Goal: Task Accomplishment & Management: Use online tool/utility

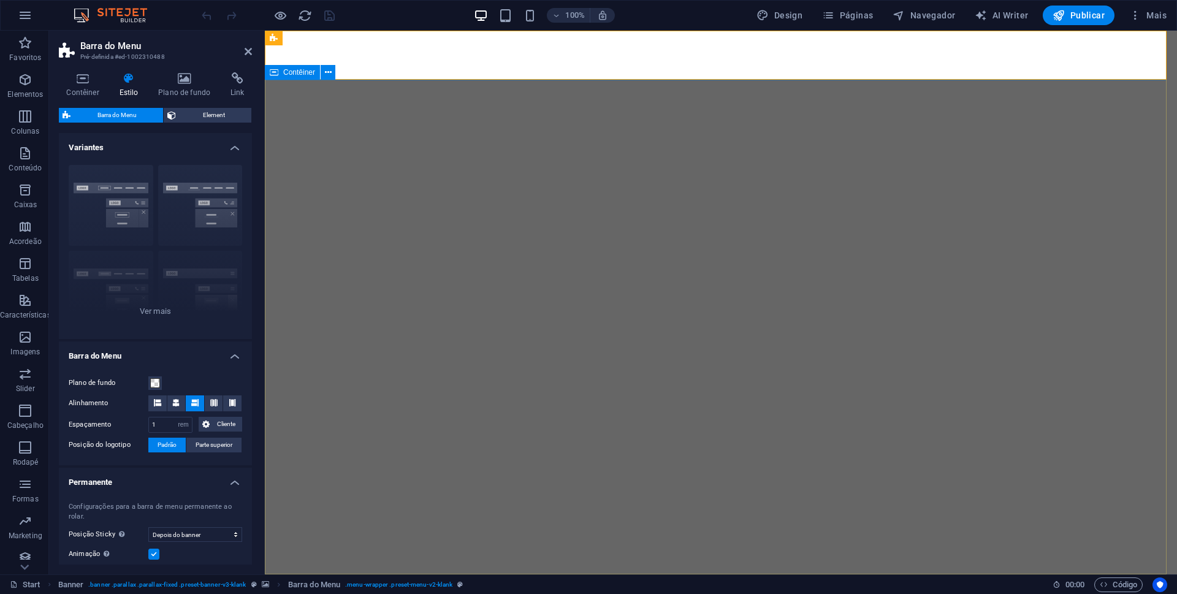
select select "rem"
select select "sticky_banner"
select select "px"
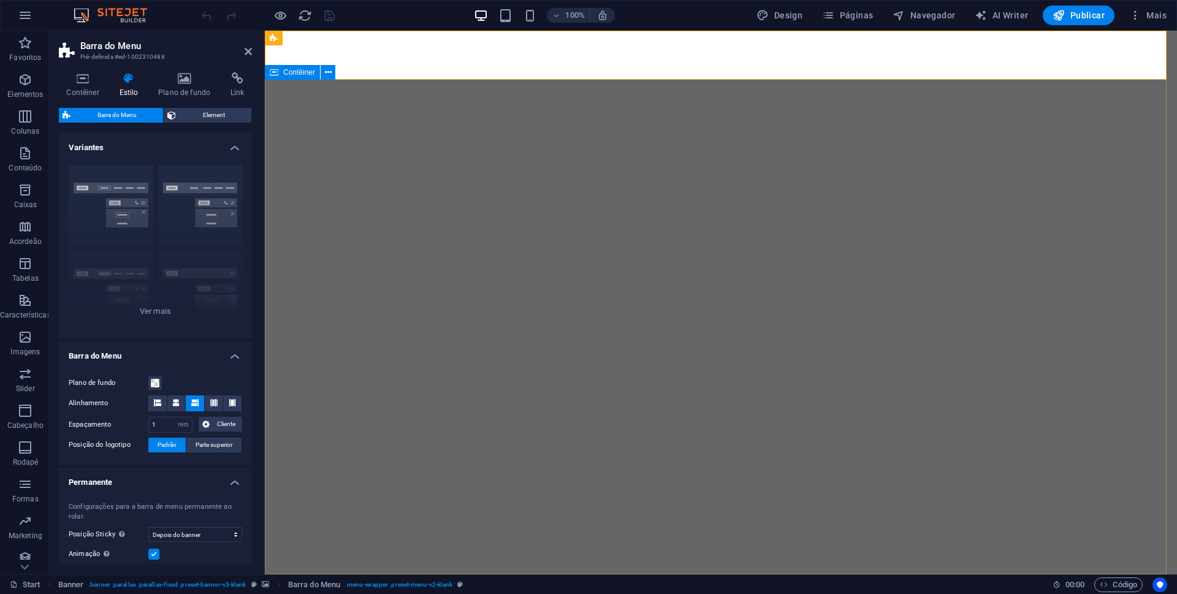
select select "px"
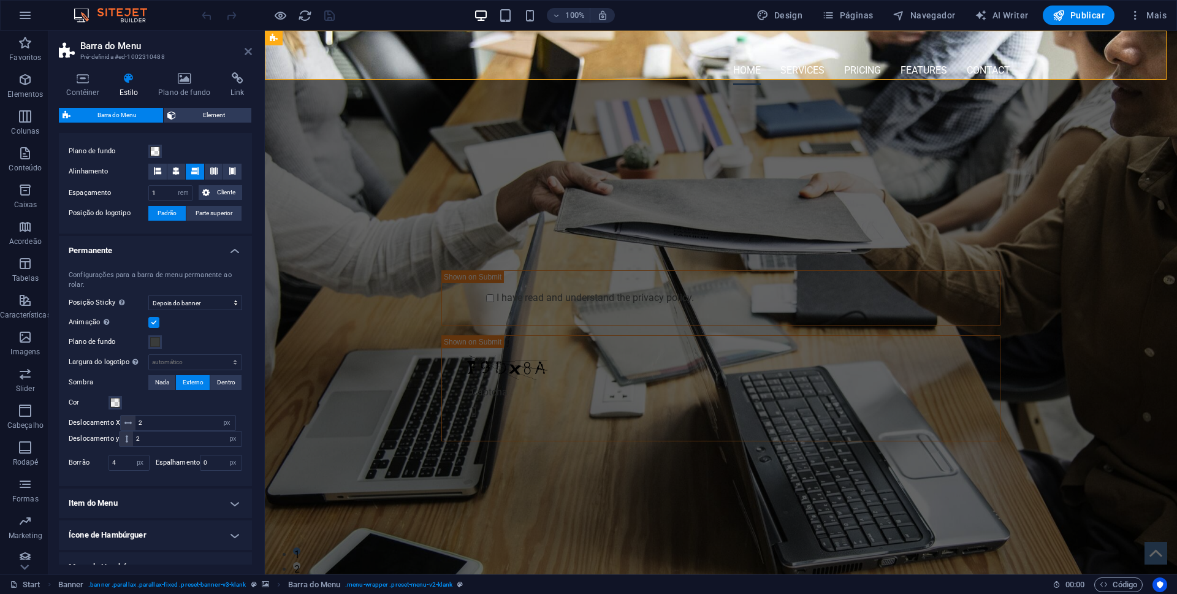
click at [251, 51] on icon at bounding box center [248, 52] width 7 height 10
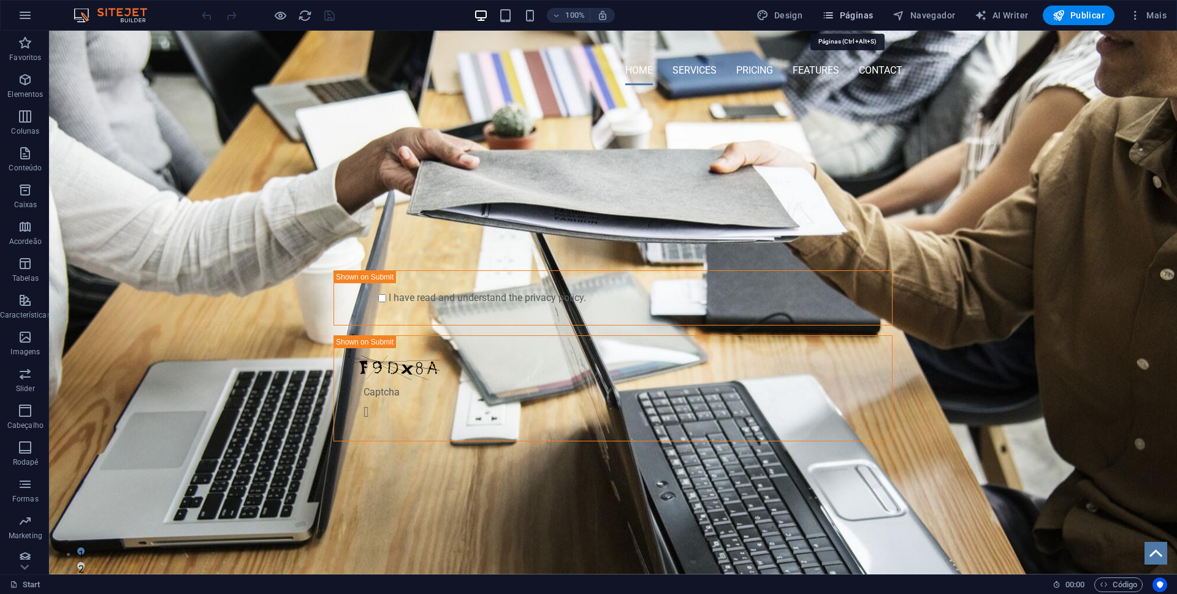
click at [851, 12] on span "Páginas" at bounding box center [847, 15] width 51 height 12
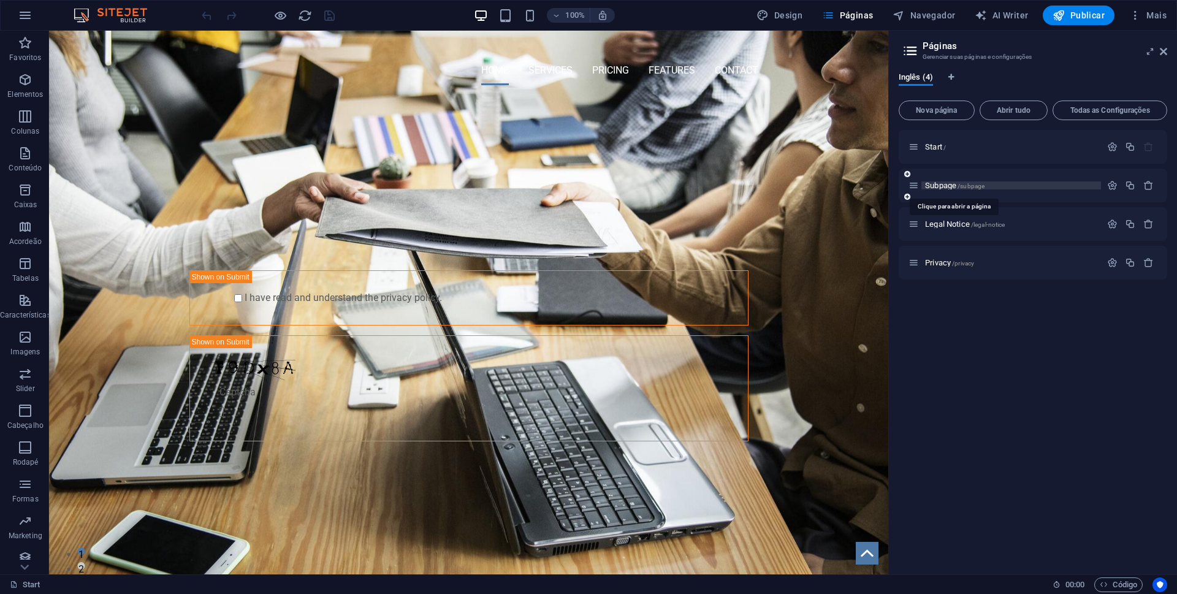
click at [943, 184] on span "Subpage /subpage" at bounding box center [954, 185] width 59 height 9
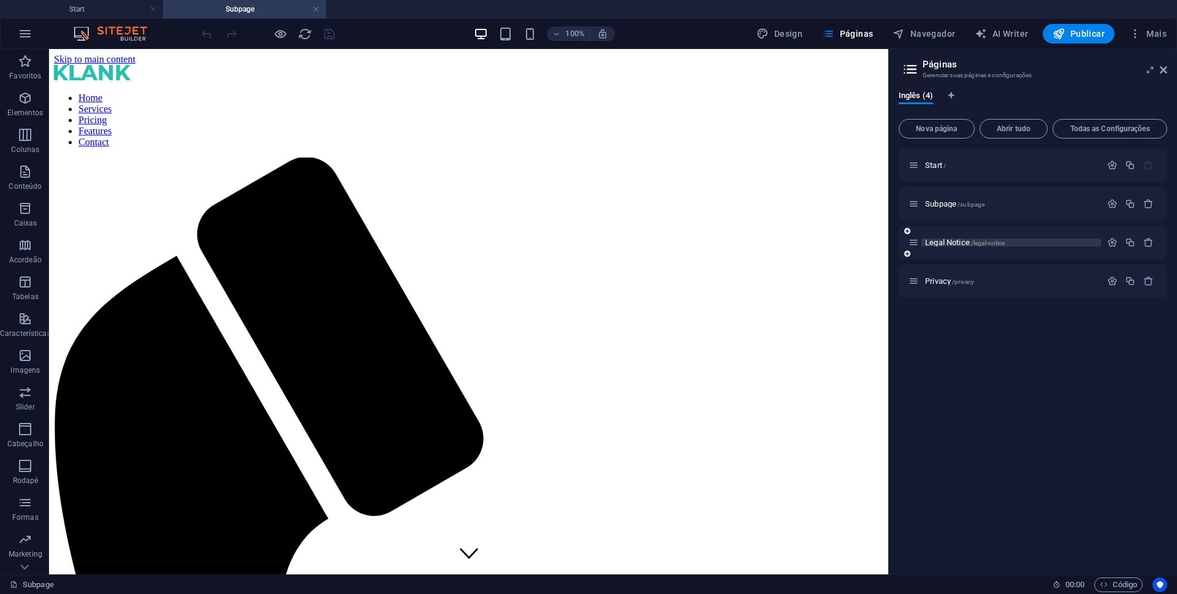
click at [946, 241] on span "Legal Notice /legal-notice" at bounding box center [965, 242] width 80 height 9
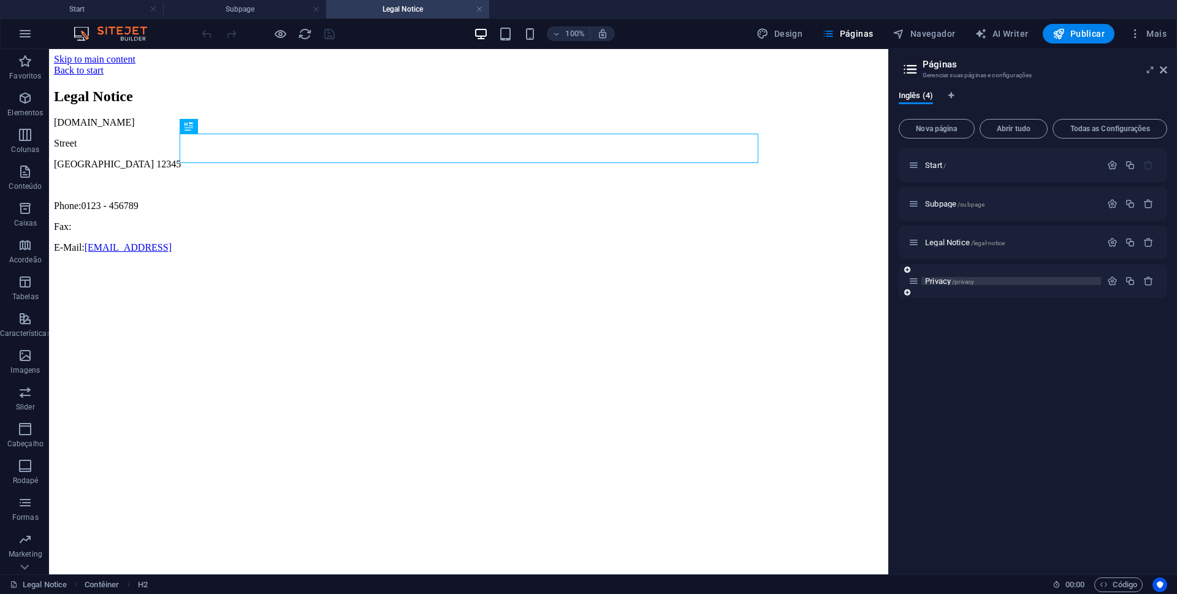
click at [938, 281] on span "Privacy /privacy" at bounding box center [949, 280] width 49 height 9
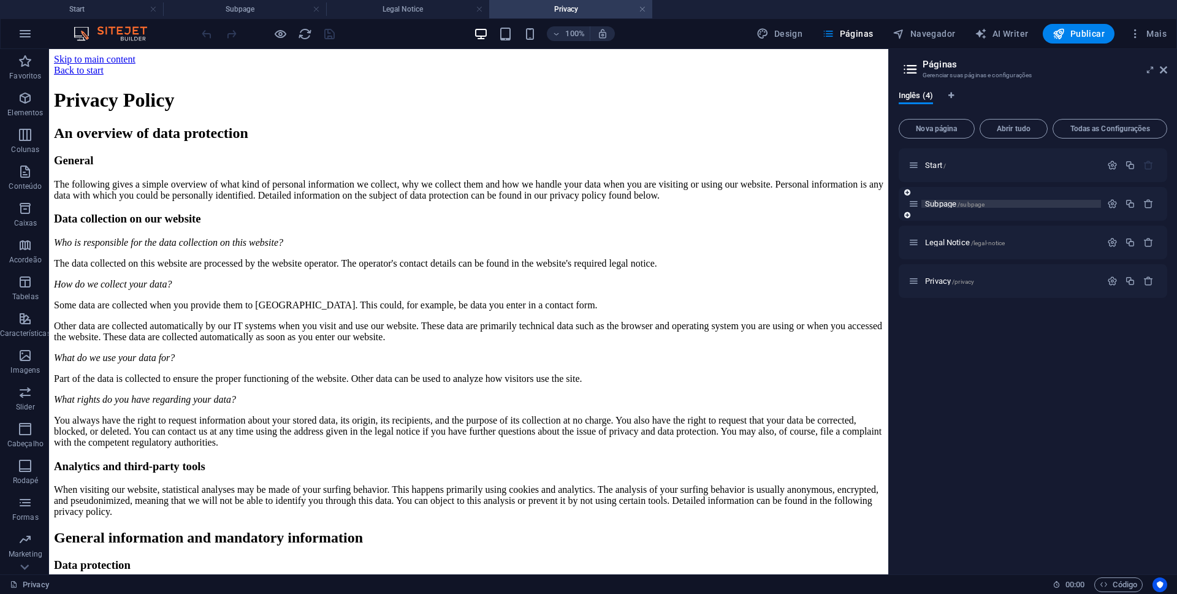
click at [944, 205] on span "Subpage /subpage" at bounding box center [954, 203] width 59 height 9
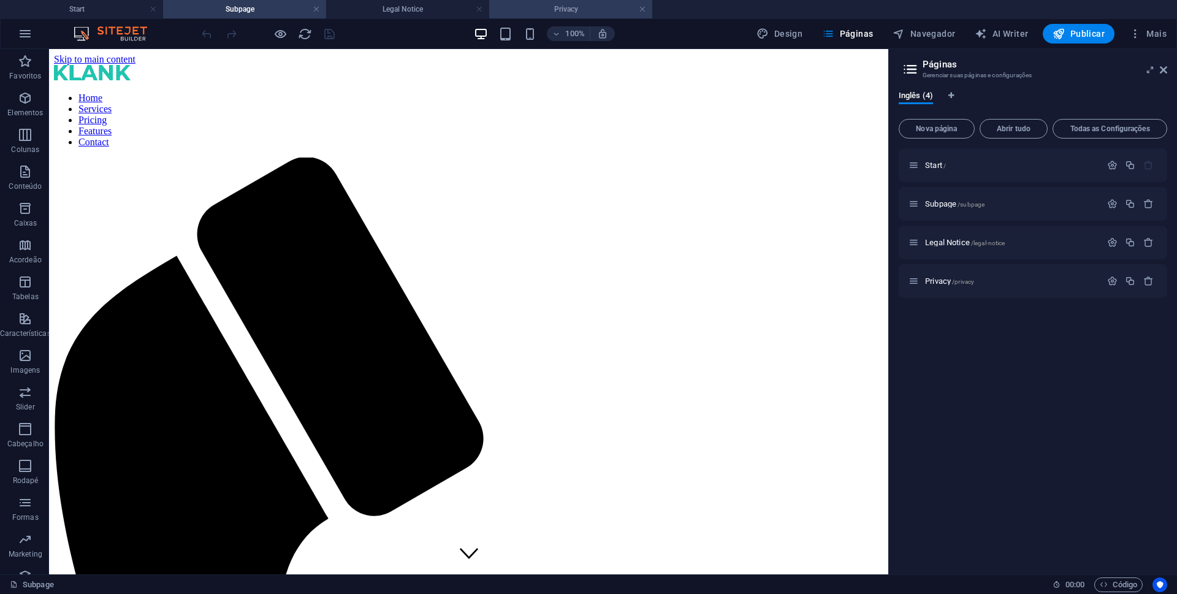
click at [588, 8] on h4 "Privacy" at bounding box center [570, 8] width 163 height 13
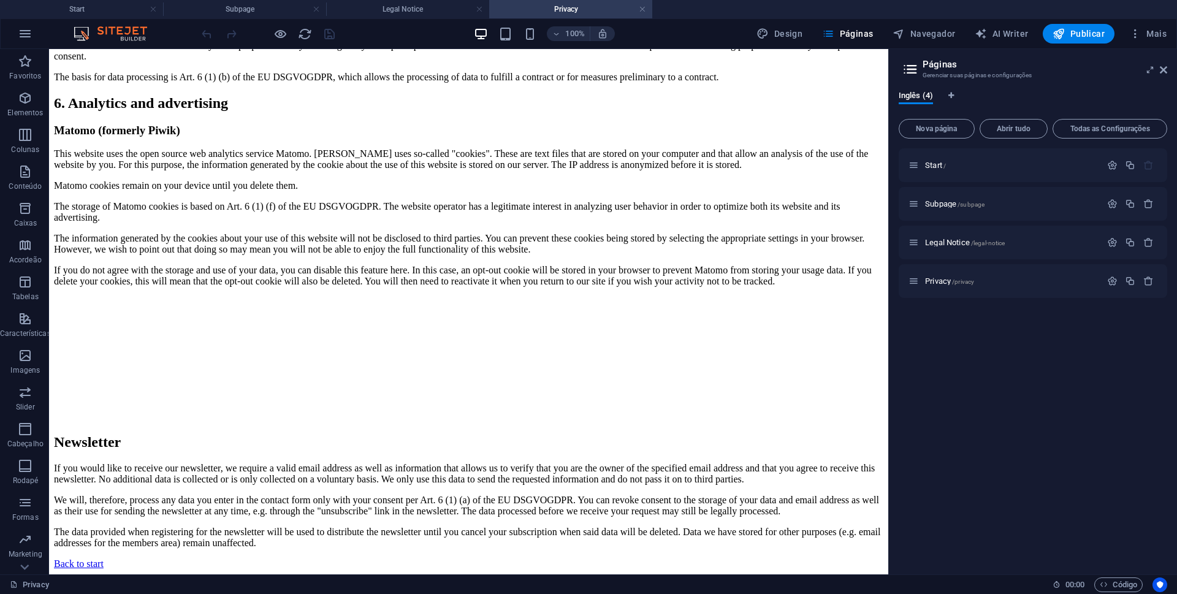
scroll to position [2874, 0]
click at [383, 4] on h4 "Legal Notice" at bounding box center [407, 8] width 163 height 13
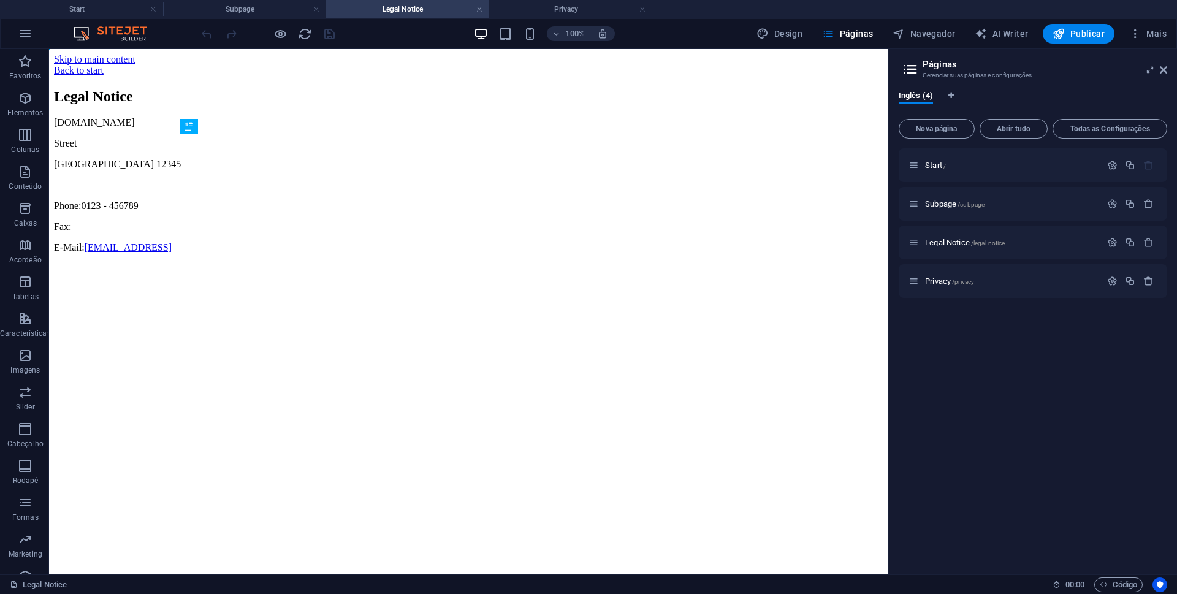
scroll to position [0, 0]
click at [480, 8] on link at bounding box center [479, 10] width 7 height 12
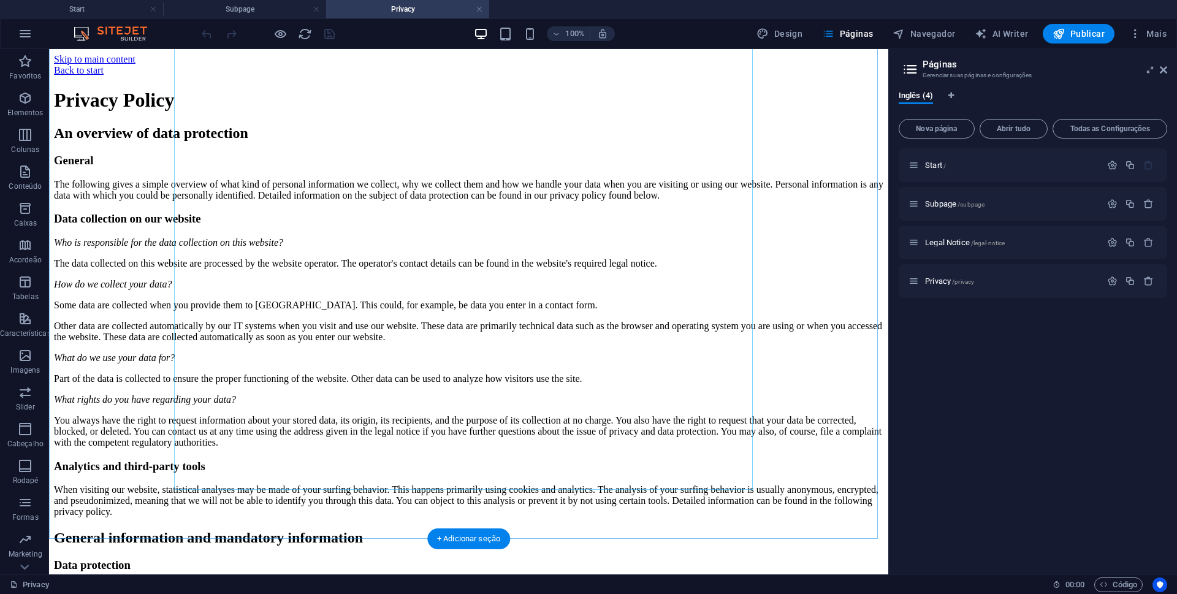
scroll to position [2874, 0]
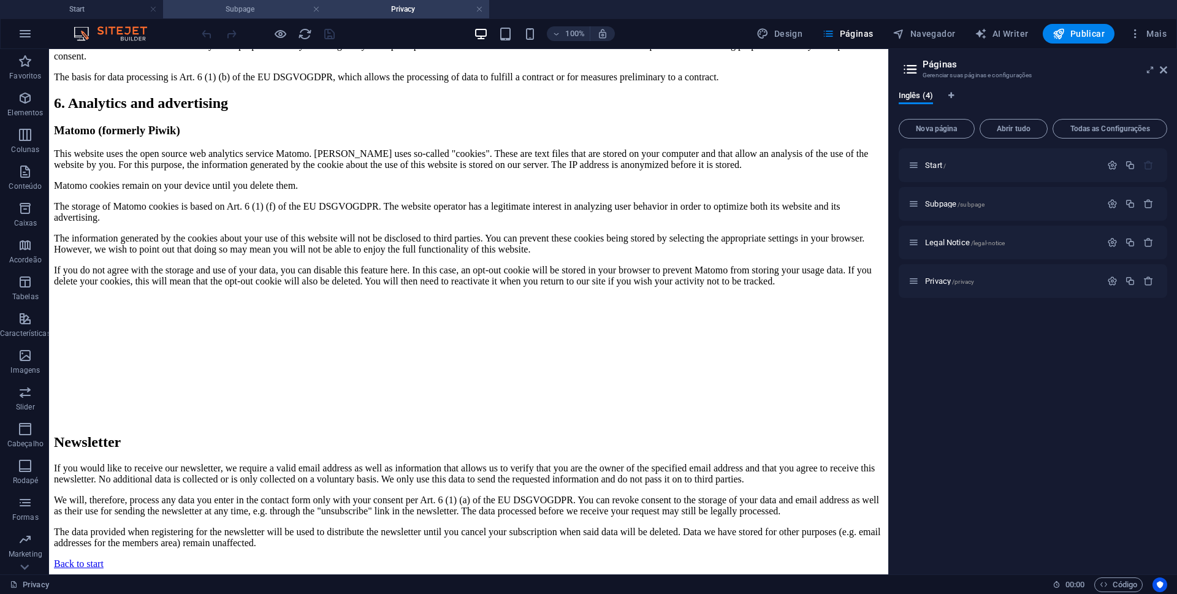
click at [268, 13] on h4 "Subpage" at bounding box center [244, 8] width 163 height 13
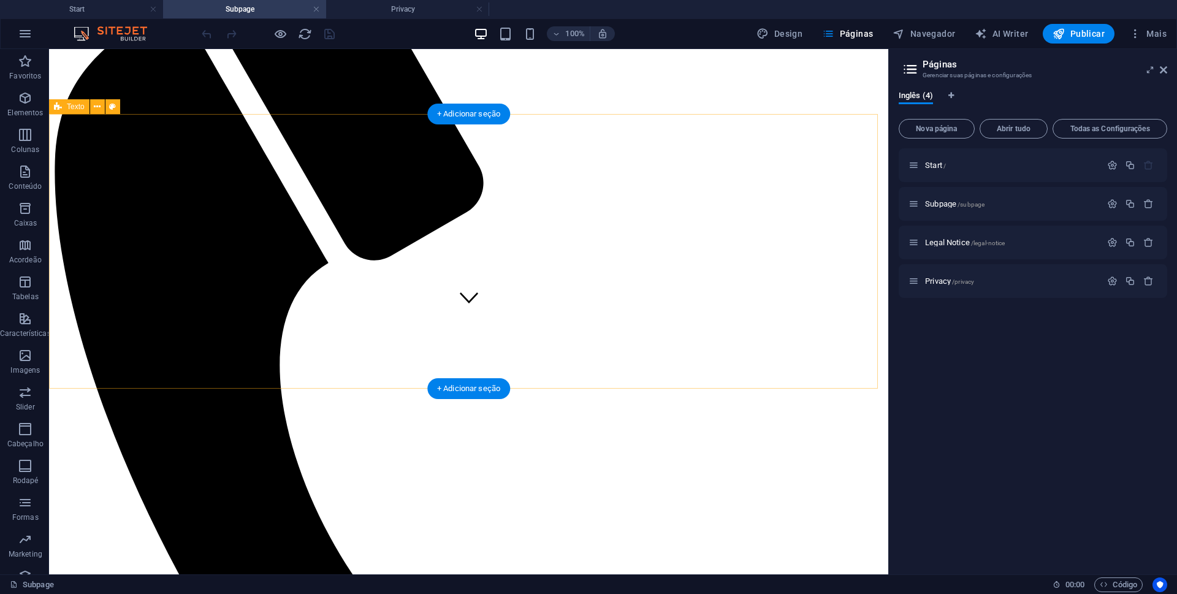
scroll to position [363, 0]
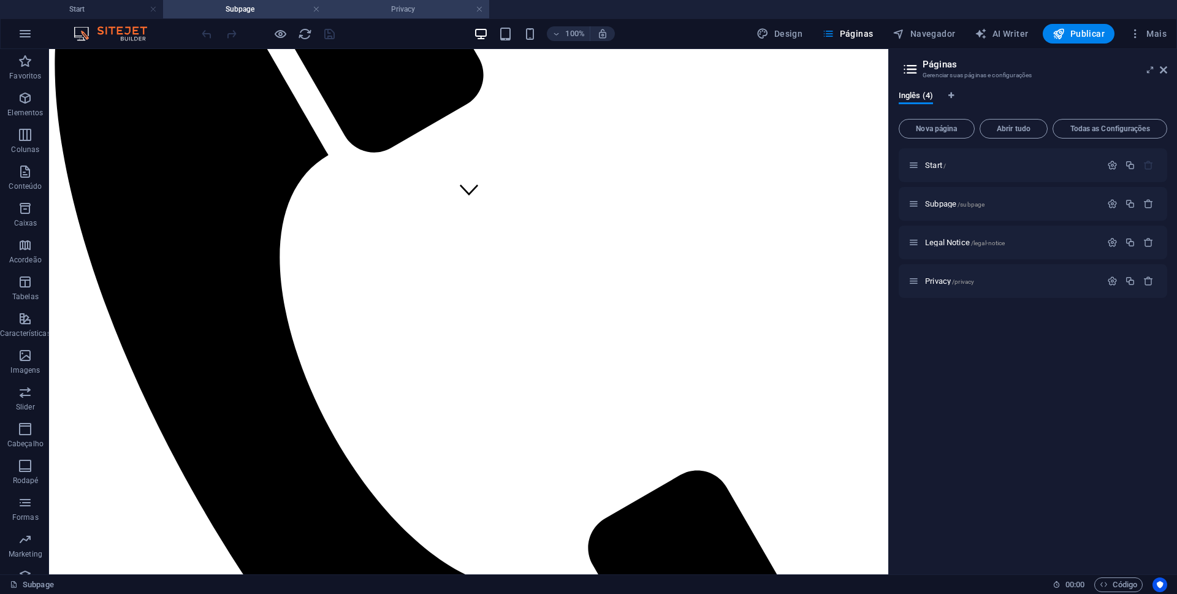
click at [428, 7] on h4 "Privacy" at bounding box center [407, 8] width 163 height 13
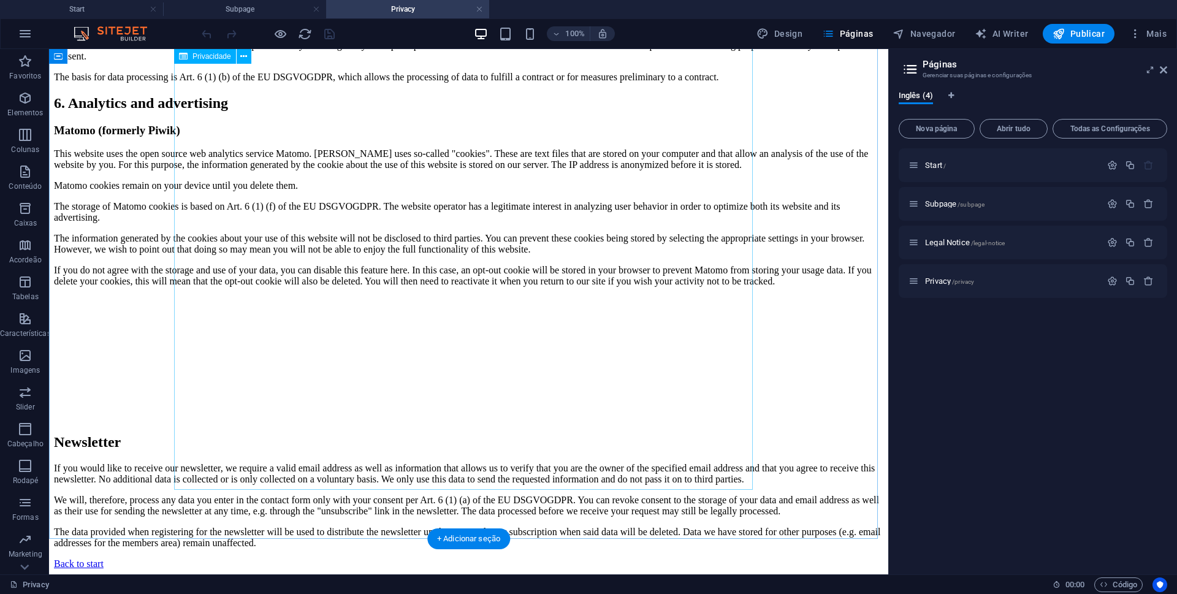
scroll to position [0, 0]
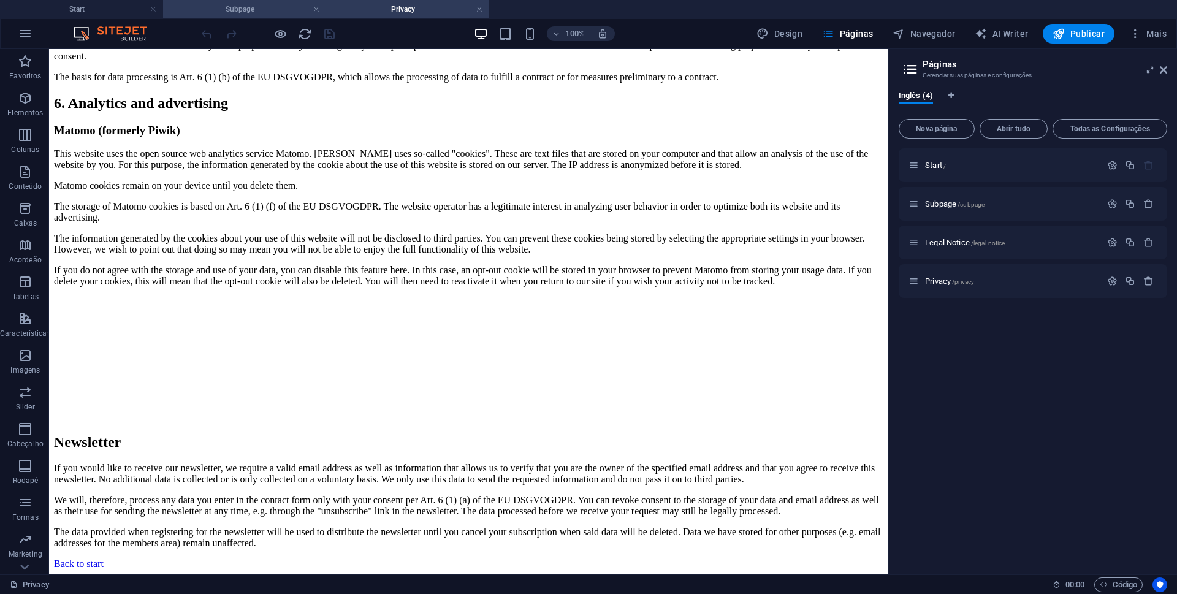
click at [250, 9] on h4 "Subpage" at bounding box center [244, 8] width 163 height 13
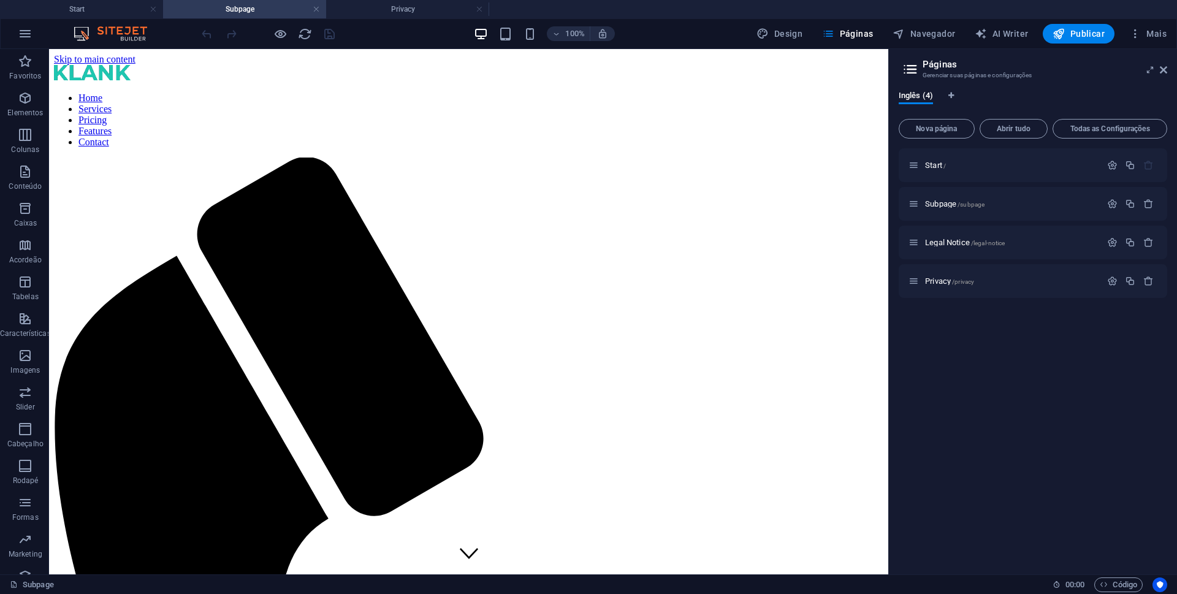
scroll to position [363, 0]
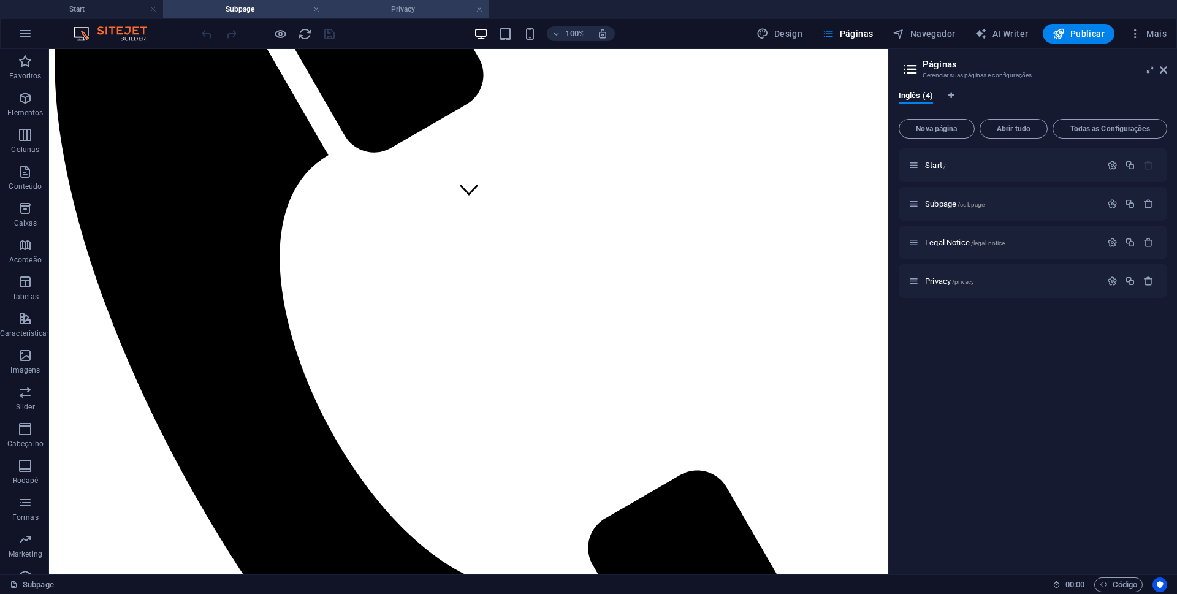
click at [387, 12] on h4 "Privacy" at bounding box center [407, 8] width 163 height 13
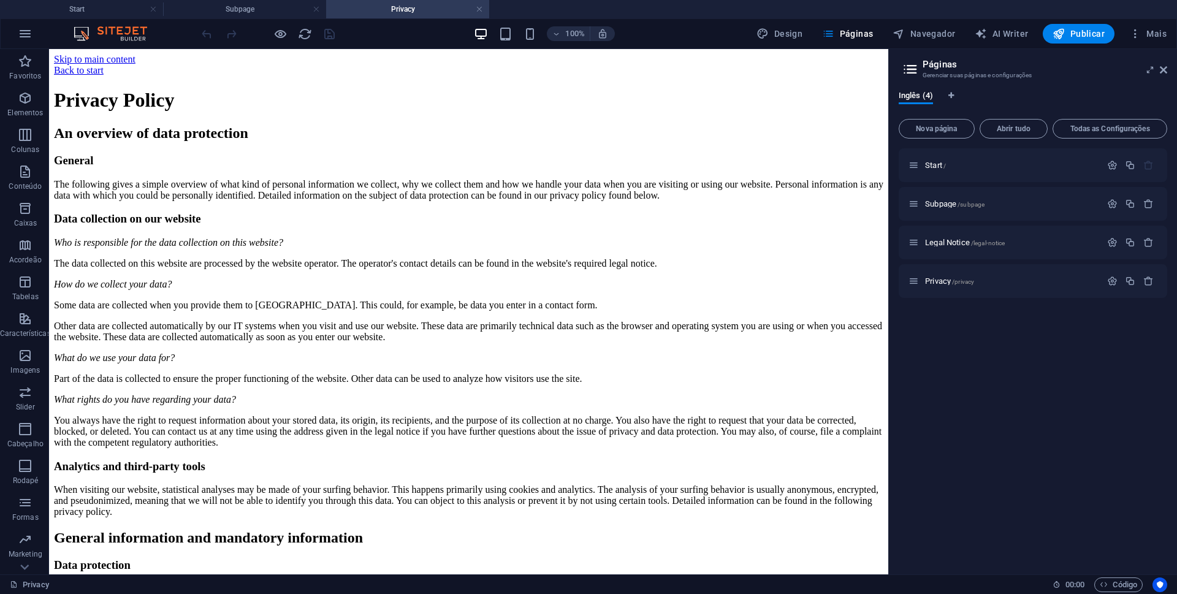
scroll to position [2874, 0]
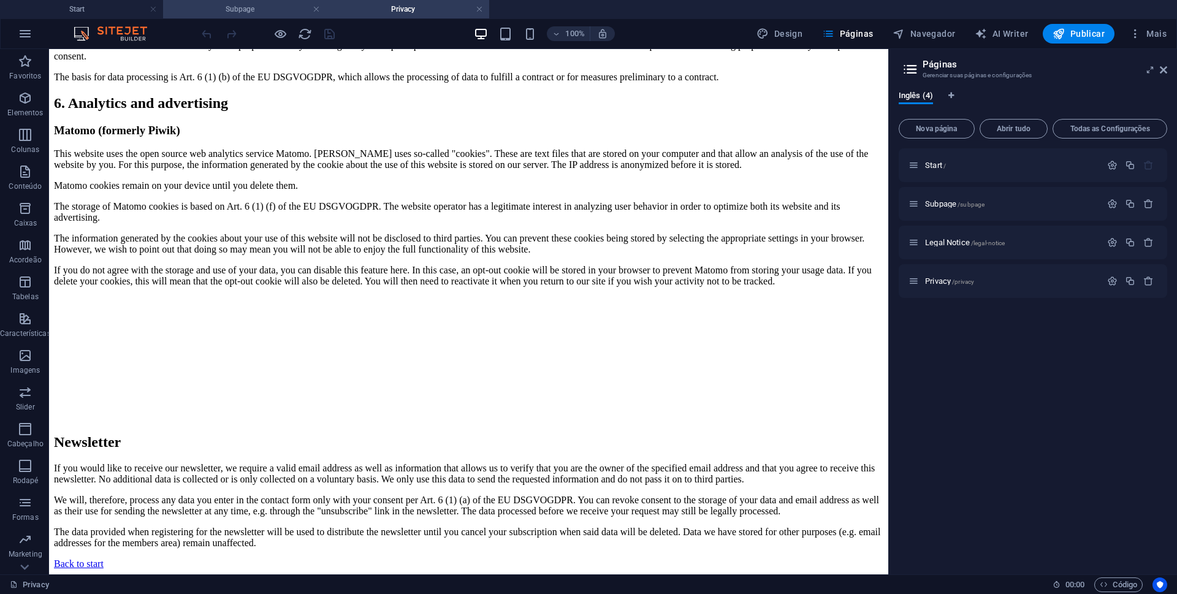
click at [254, 6] on h4 "Subpage" at bounding box center [244, 8] width 163 height 13
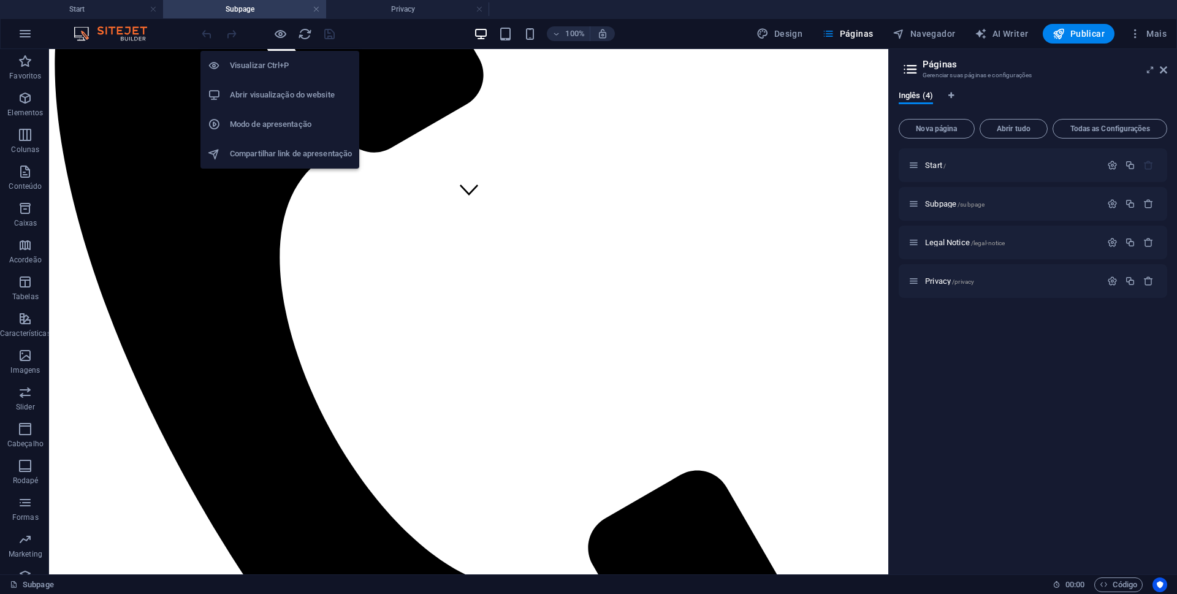
scroll to position [0, 0]
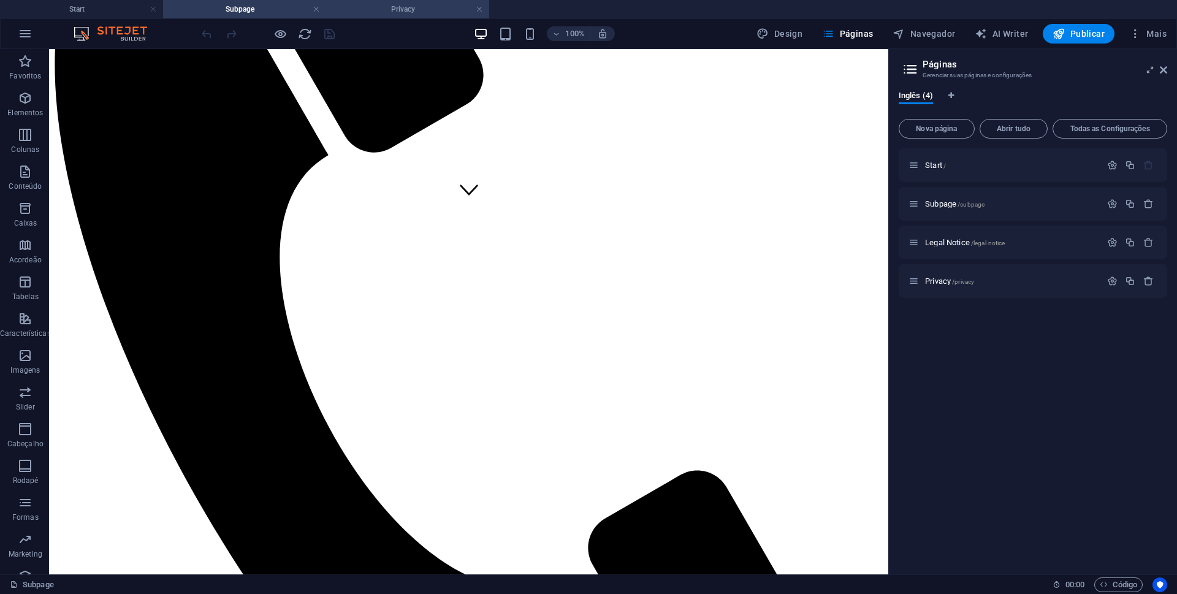
click at [428, 9] on h4 "Privacy" at bounding box center [407, 8] width 163 height 13
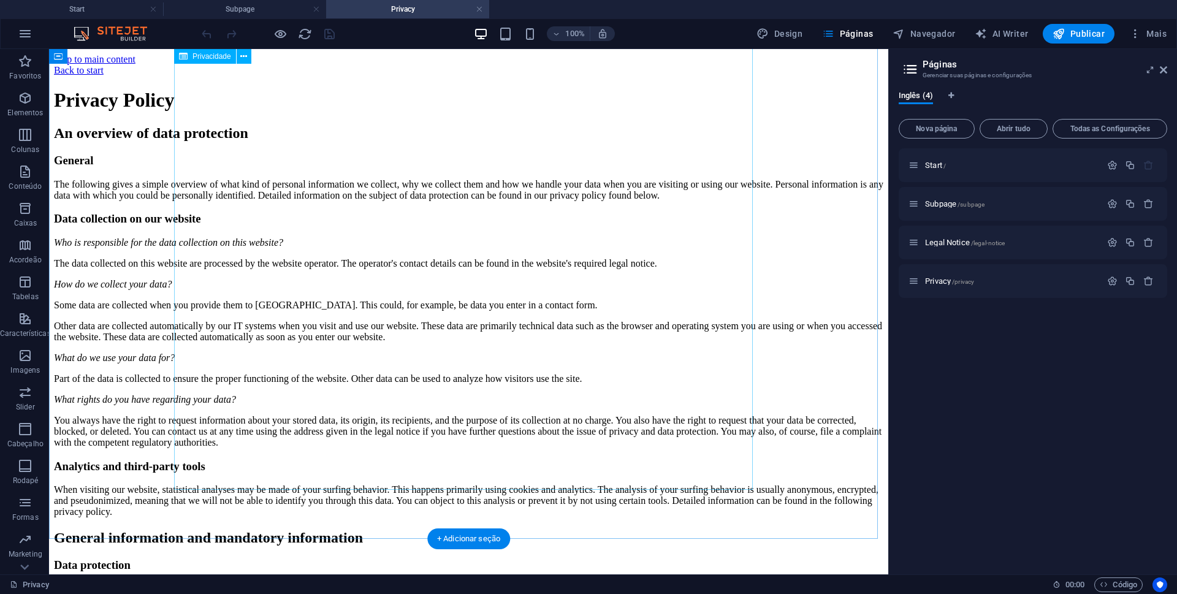
scroll to position [2874, 0]
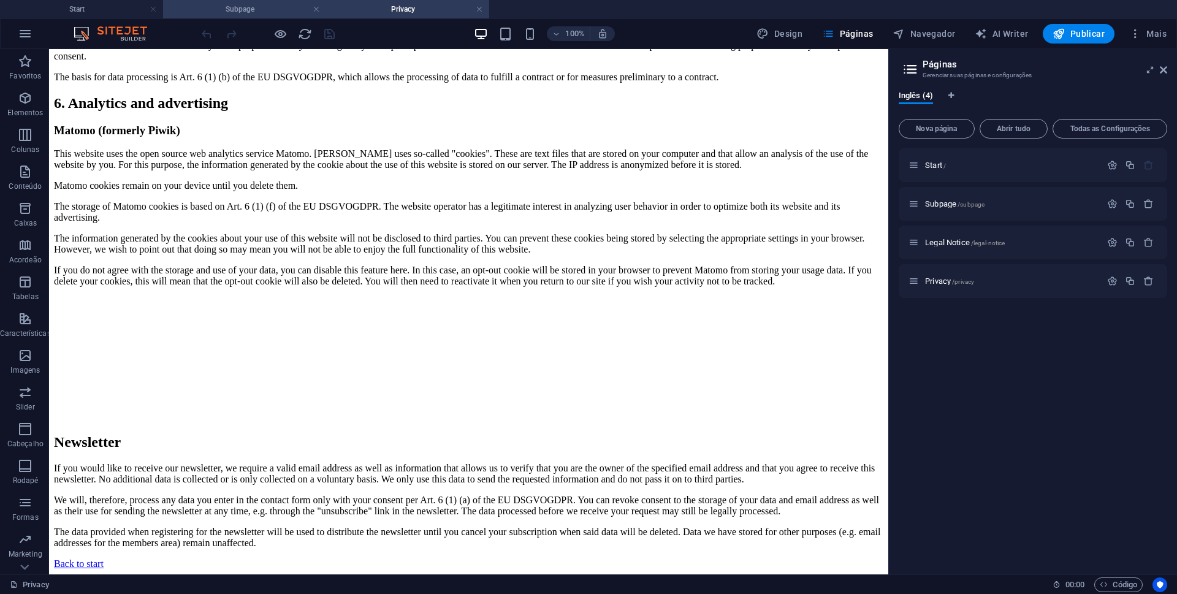
drag, startPoint x: 253, startPoint y: 13, endPoint x: 253, endPoint y: 4, distance: 8.6
click at [253, 13] on h4 "Subpage" at bounding box center [244, 8] width 163 height 13
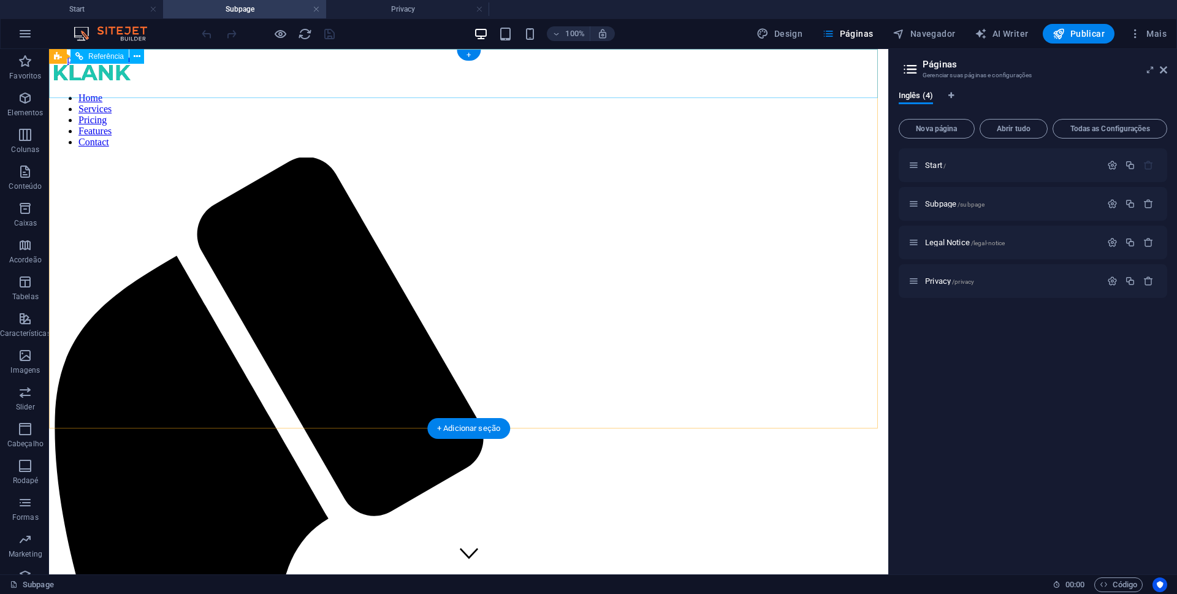
scroll to position [363, 0]
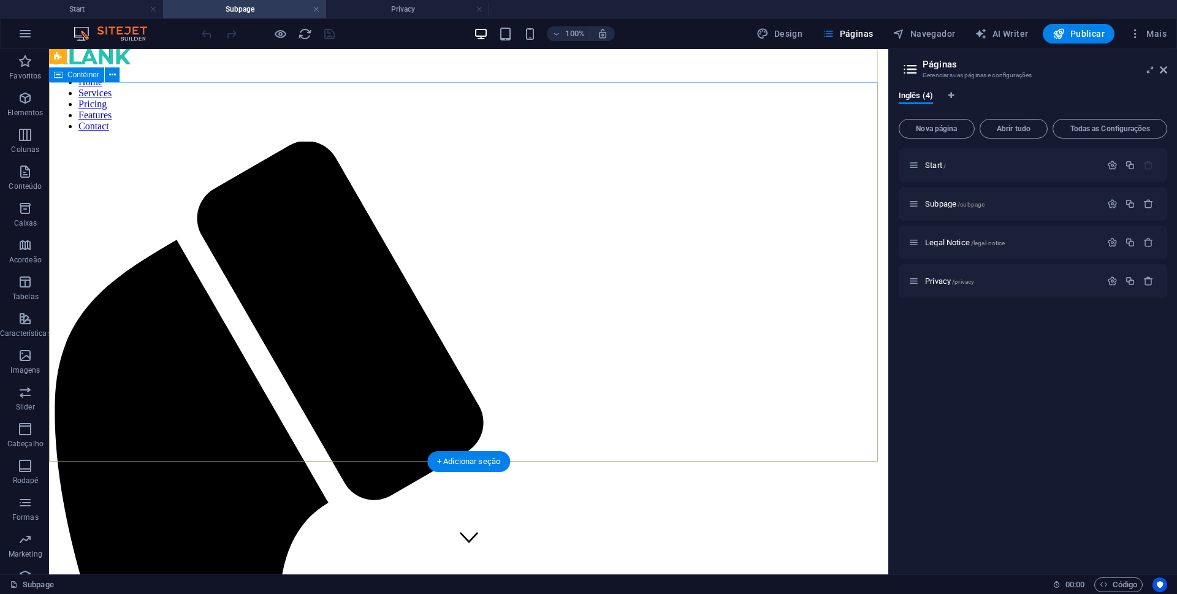
scroll to position [0, 0]
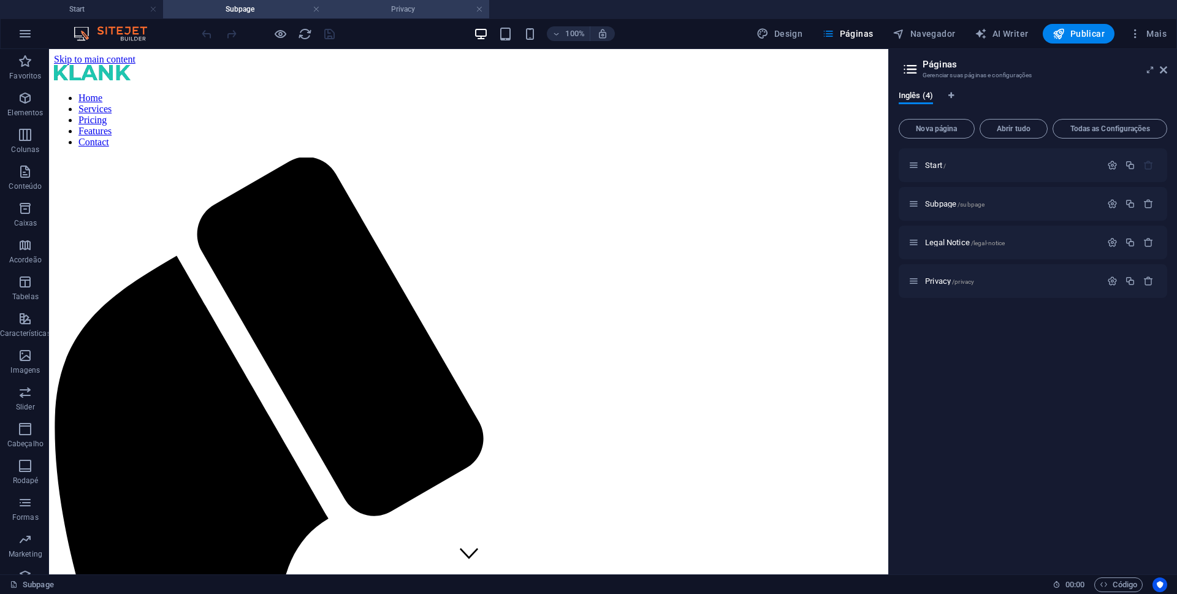
click at [423, 9] on h4 "Privacy" at bounding box center [407, 8] width 163 height 13
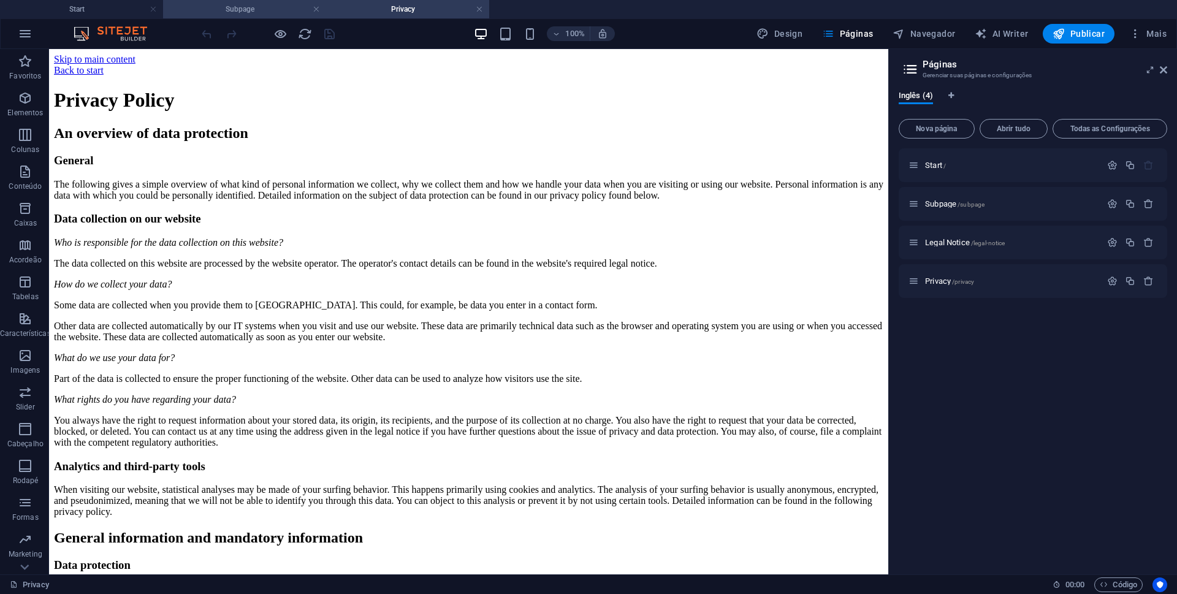
click at [260, 12] on h4 "Subpage" at bounding box center [244, 8] width 163 height 13
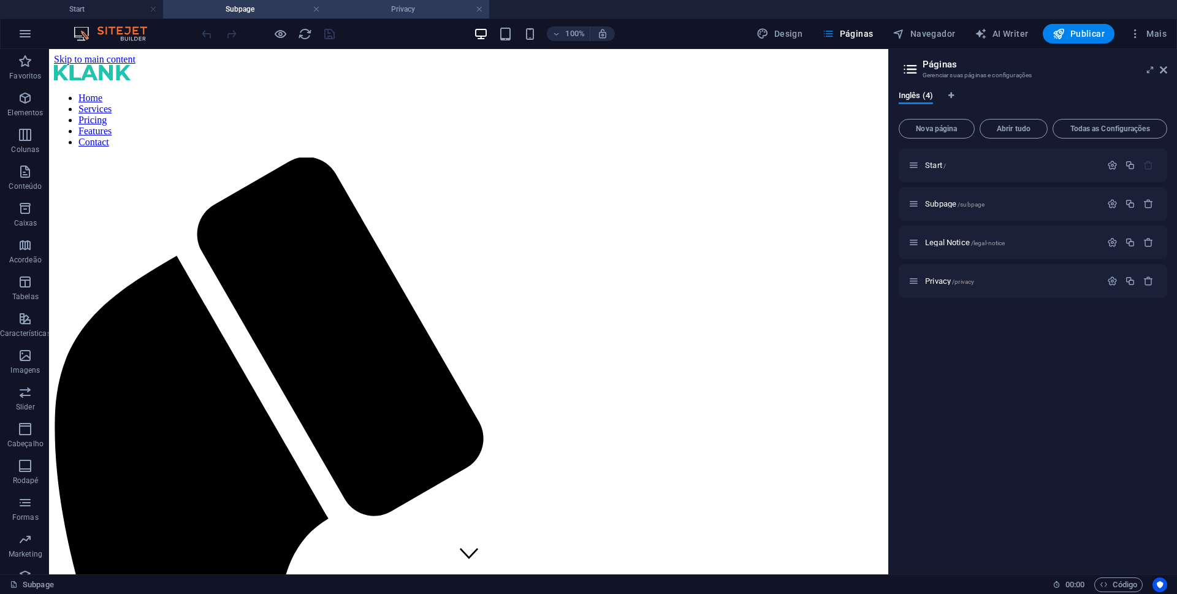
click at [417, 7] on h4 "Privacy" at bounding box center [407, 8] width 163 height 13
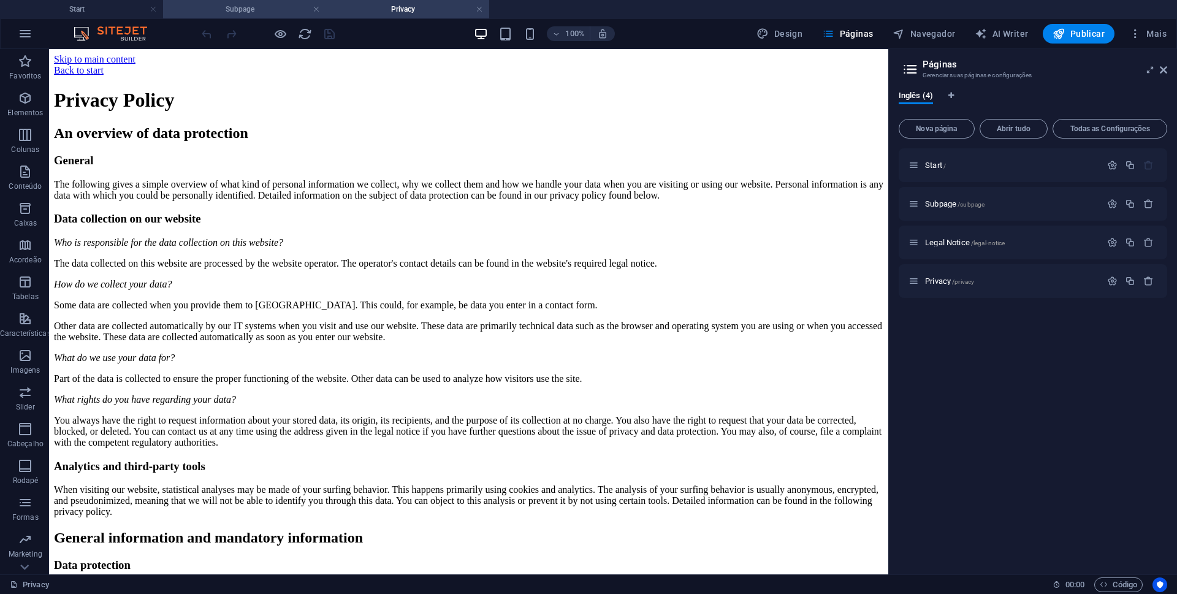
click at [244, 10] on h4 "Subpage" at bounding box center [244, 8] width 163 height 13
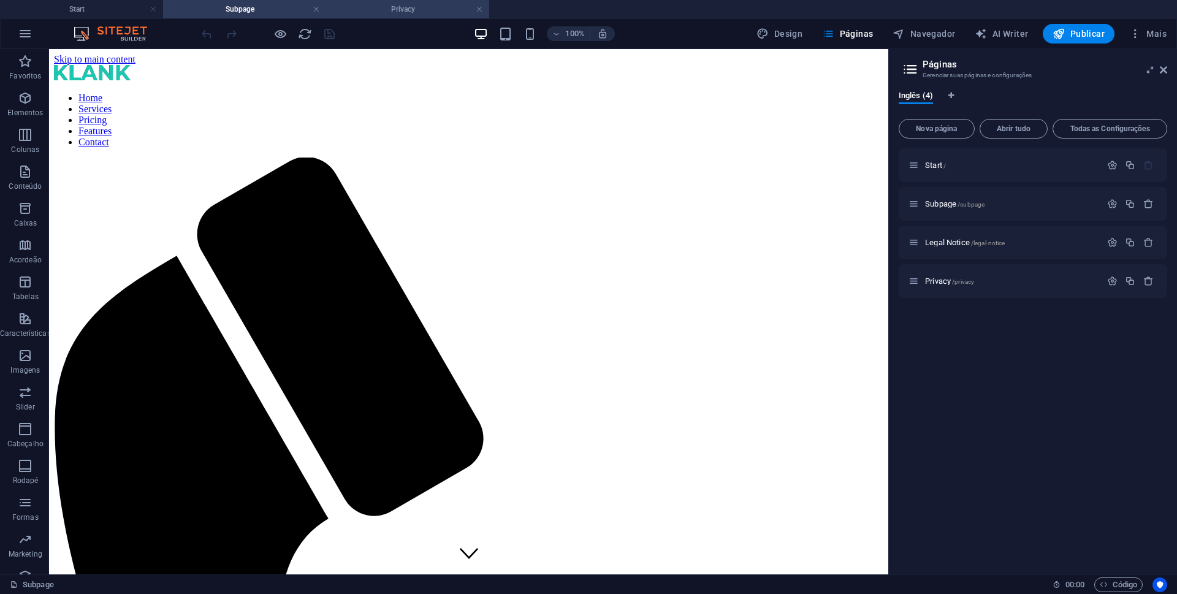
click at [442, 6] on h4 "Privacy" at bounding box center [407, 8] width 163 height 13
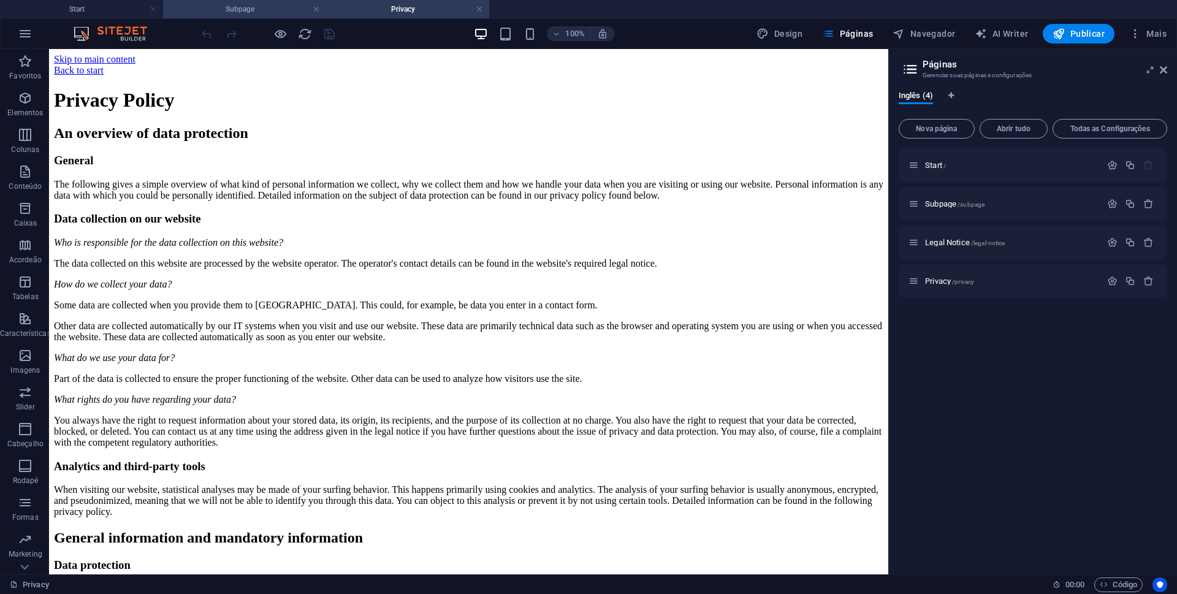
click at [233, 12] on h4 "Subpage" at bounding box center [244, 8] width 163 height 13
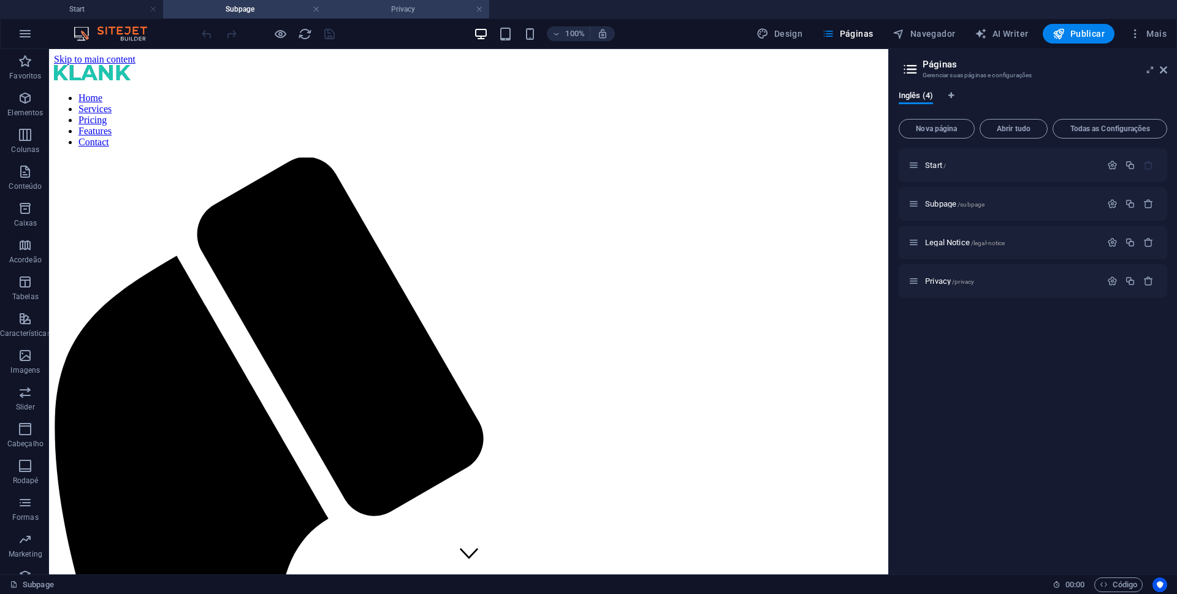
click at [418, 4] on h4 "Privacy" at bounding box center [407, 8] width 163 height 13
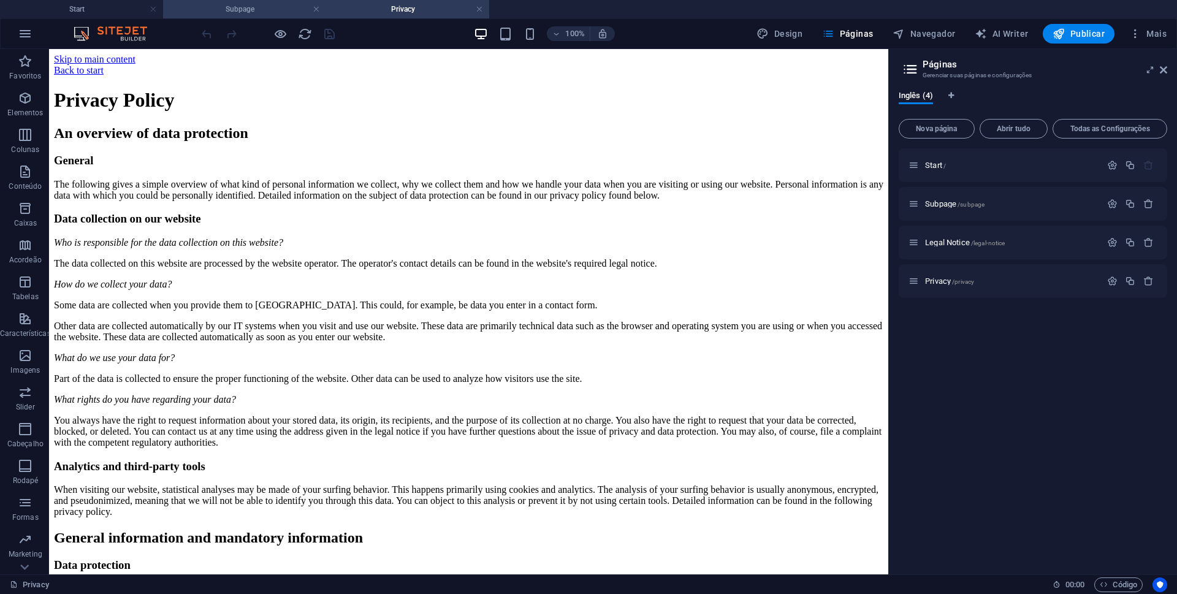
click at [234, 10] on h4 "Subpage" at bounding box center [244, 8] width 163 height 13
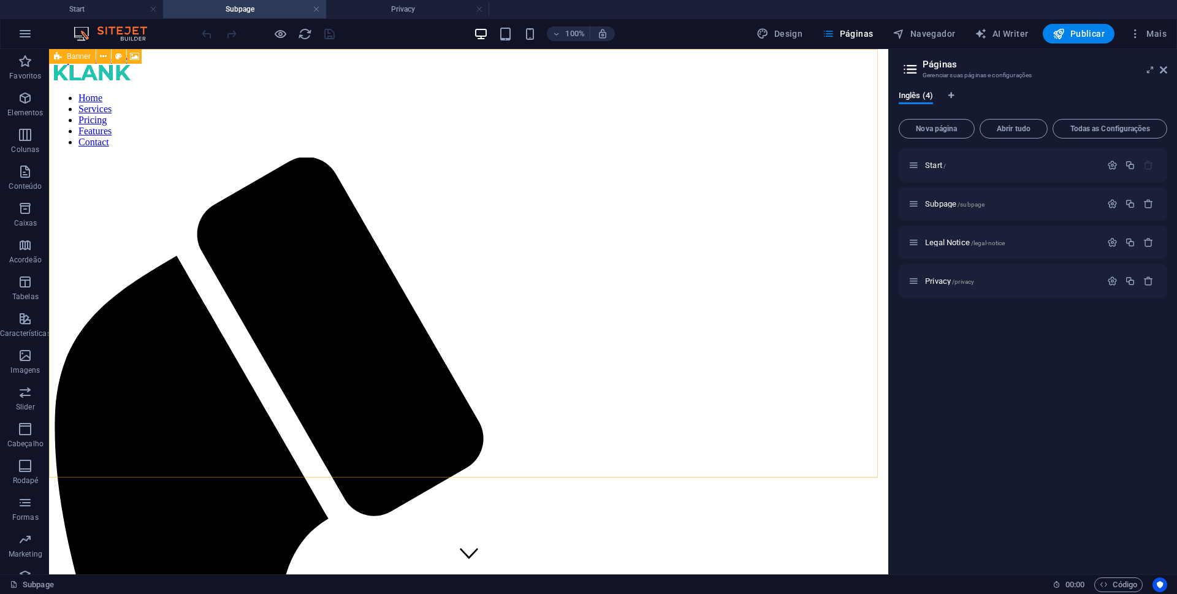
click at [65, 53] on div "Banner" at bounding box center [72, 56] width 47 height 15
